Goal: Information Seeking & Learning: Stay updated

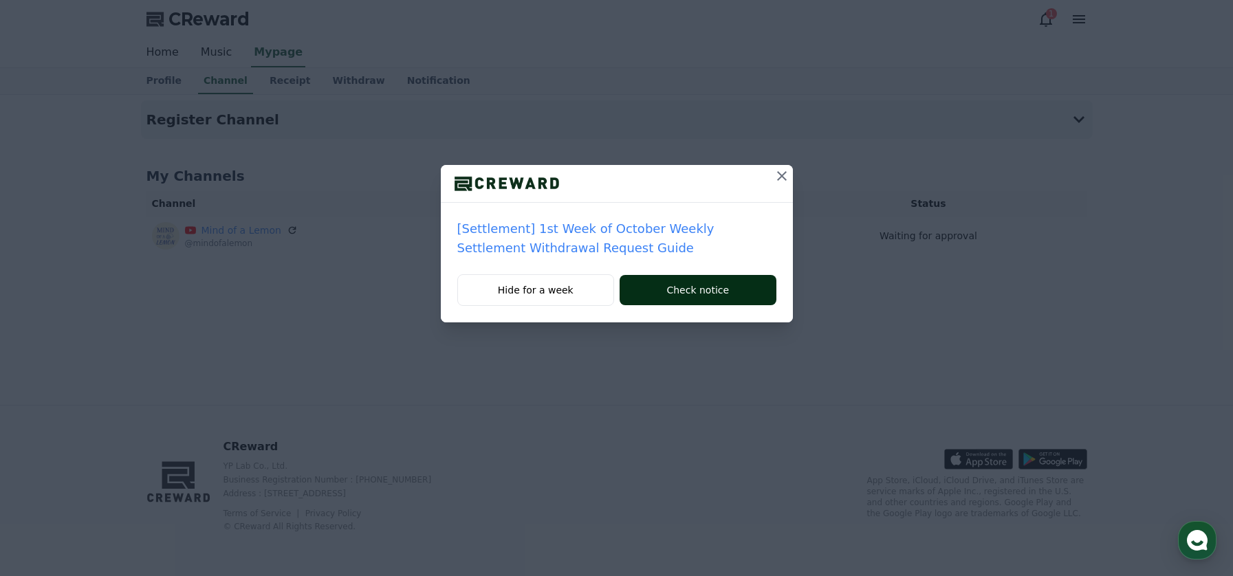
click at [646, 287] on button "Check notice" at bounding box center [698, 290] width 156 height 30
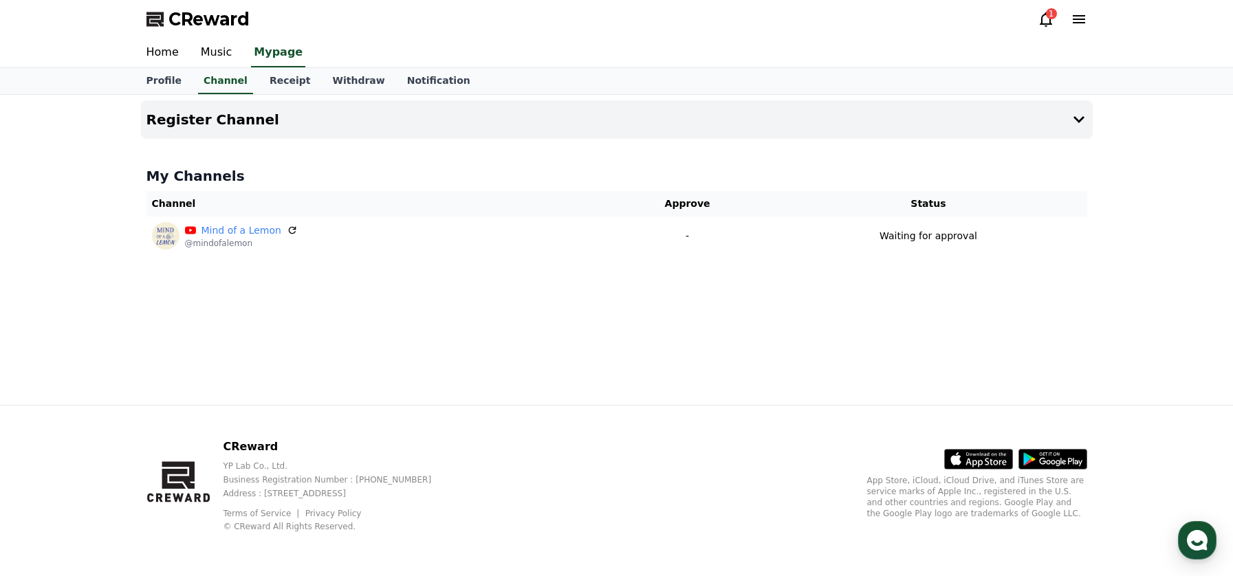
click at [1048, 21] on icon at bounding box center [1046, 19] width 17 height 17
